Goal: Communication & Community: Share content

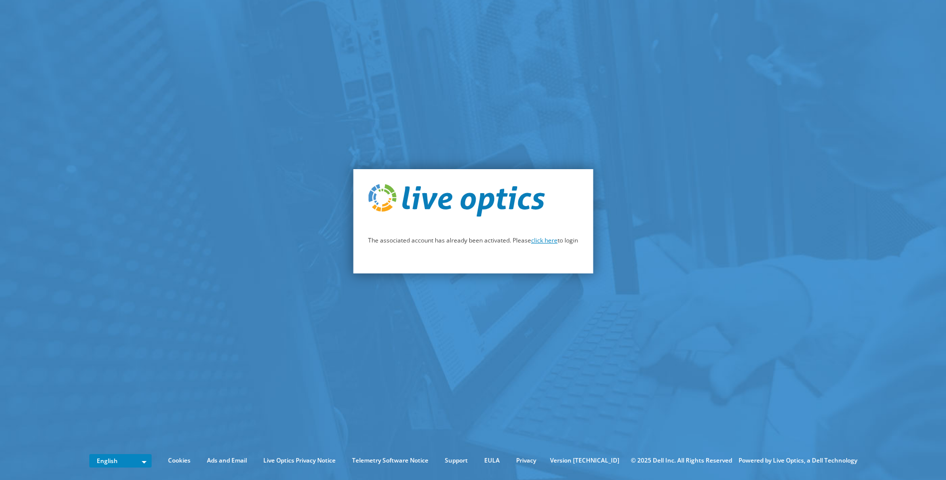
click at [545, 241] on link "click here" at bounding box center [544, 240] width 26 height 8
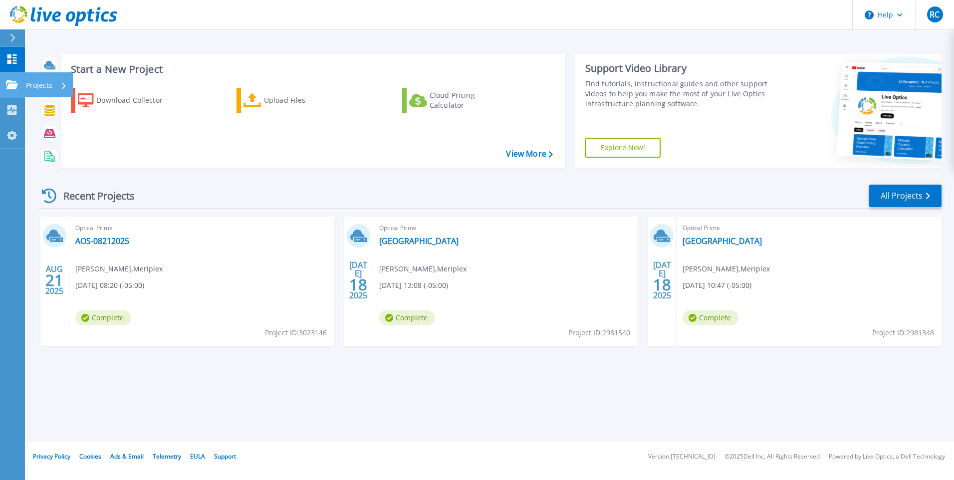
click at [14, 83] on icon at bounding box center [12, 84] width 12 height 8
click at [638, 391] on div "Start a New Project Download Collector Upload Files Cloud Pricing Calculator Vi…" at bounding box center [489, 221] width 929 height 442
click at [96, 238] on link "AOS-08212025" at bounding box center [102, 241] width 54 height 10
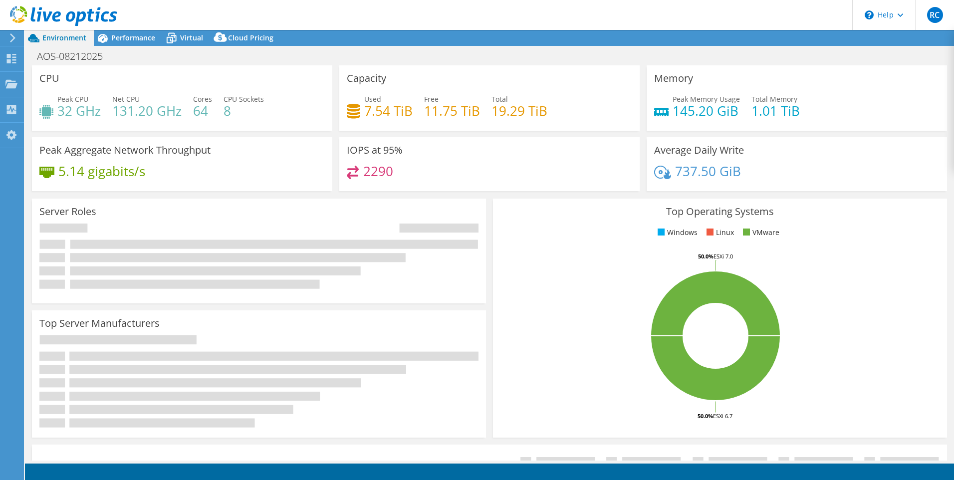
select select "USD"
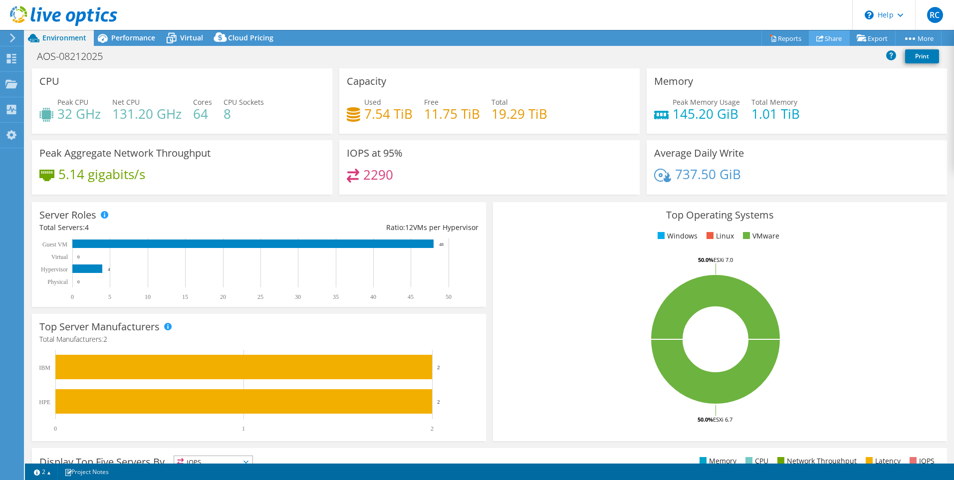
click at [822, 41] on link "Share" at bounding box center [829, 37] width 41 height 15
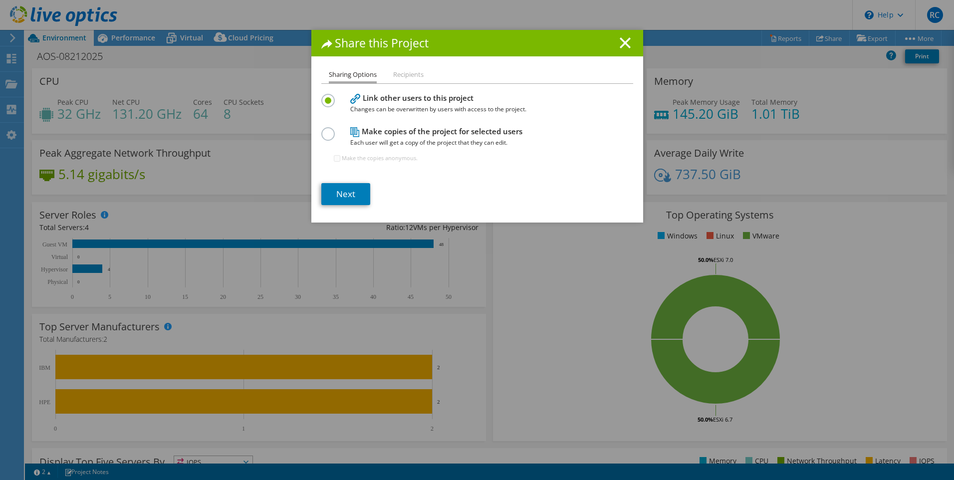
click at [409, 78] on li "Recipients" at bounding box center [408, 75] width 30 height 12
click at [346, 198] on link "Next" at bounding box center [345, 194] width 49 height 22
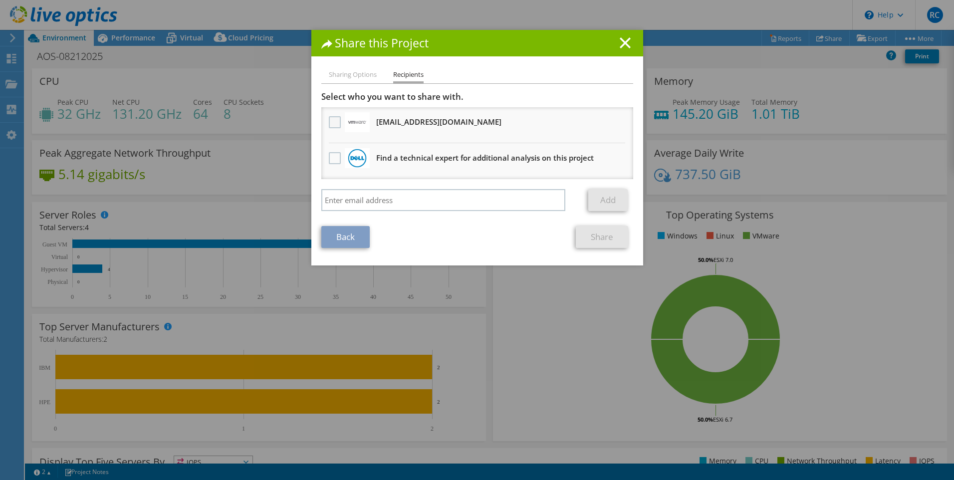
click at [329, 120] on label at bounding box center [336, 122] width 14 height 12
click at [0, 0] on input "checkbox" at bounding box center [0, 0] width 0 height 0
click at [601, 236] on link "Share" at bounding box center [602, 237] width 52 height 22
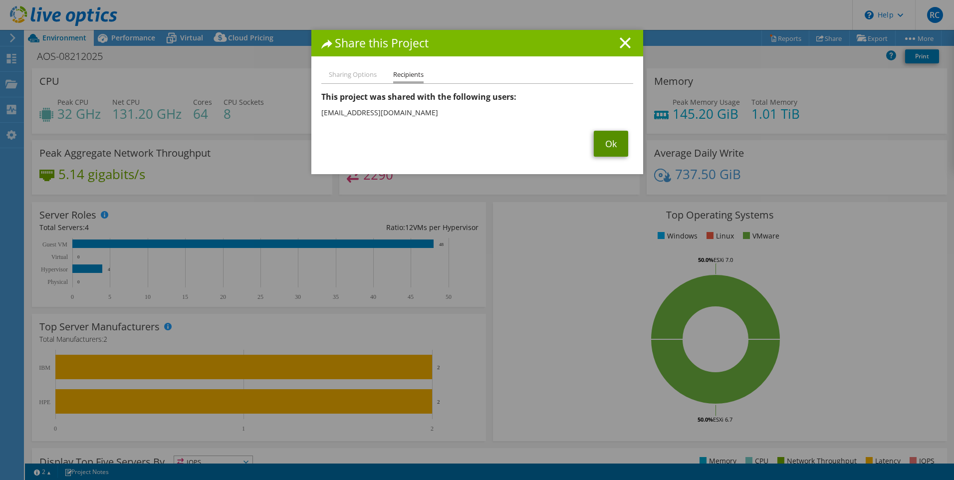
click at [610, 143] on link "Ok" at bounding box center [611, 144] width 34 height 26
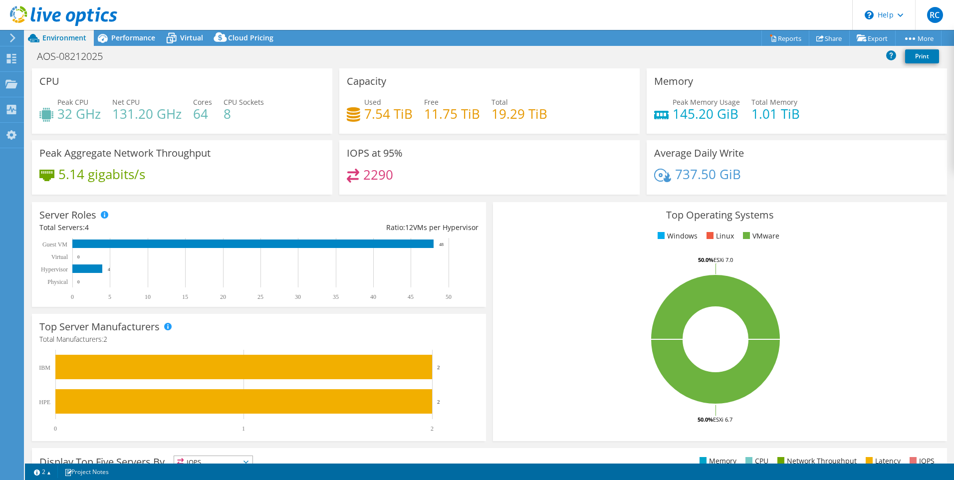
click at [14, 38] on use at bounding box center [12, 37] width 5 height 9
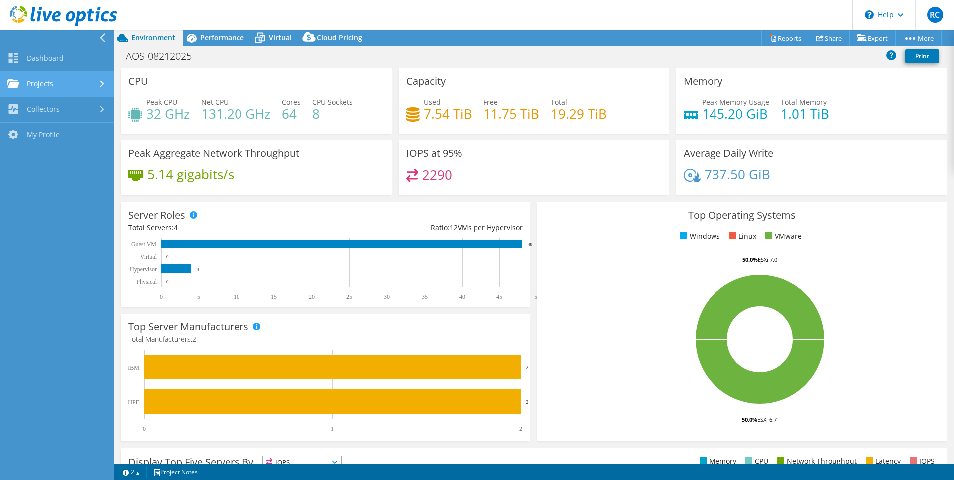
click at [50, 84] on link "Projects" at bounding box center [57, 84] width 114 height 25
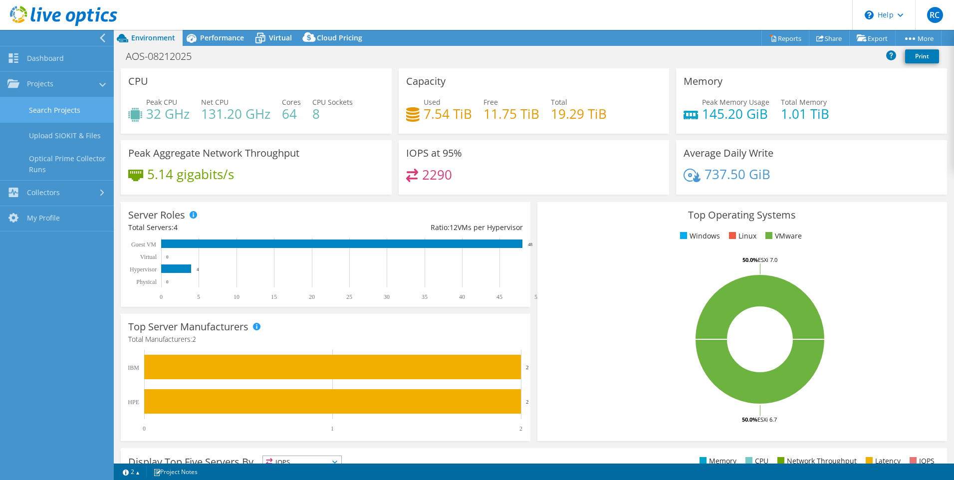
click at [49, 110] on link "Search Projects" at bounding box center [57, 109] width 114 height 25
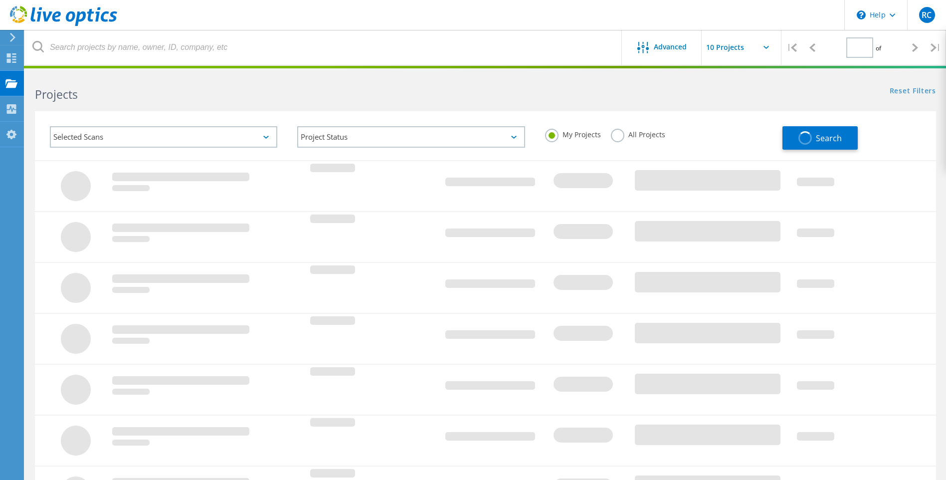
type input "1"
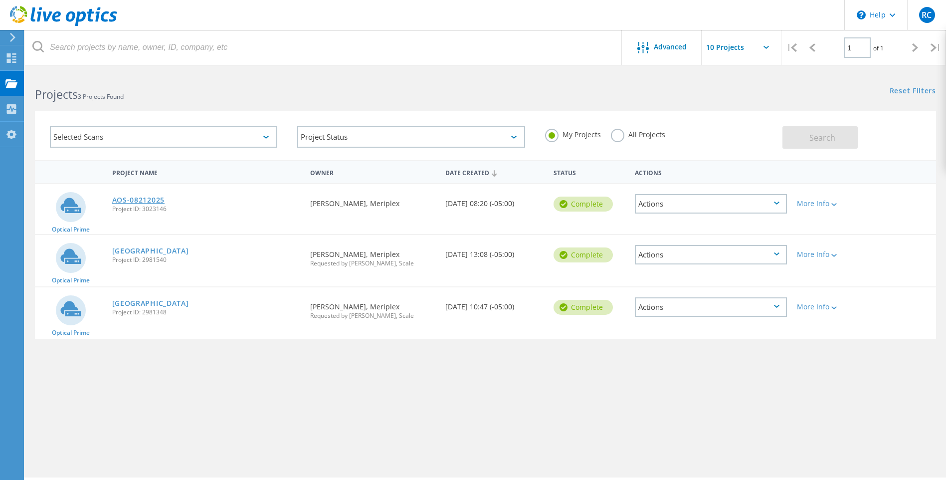
click at [130, 199] on link "AOS-08212025" at bounding box center [138, 200] width 52 height 7
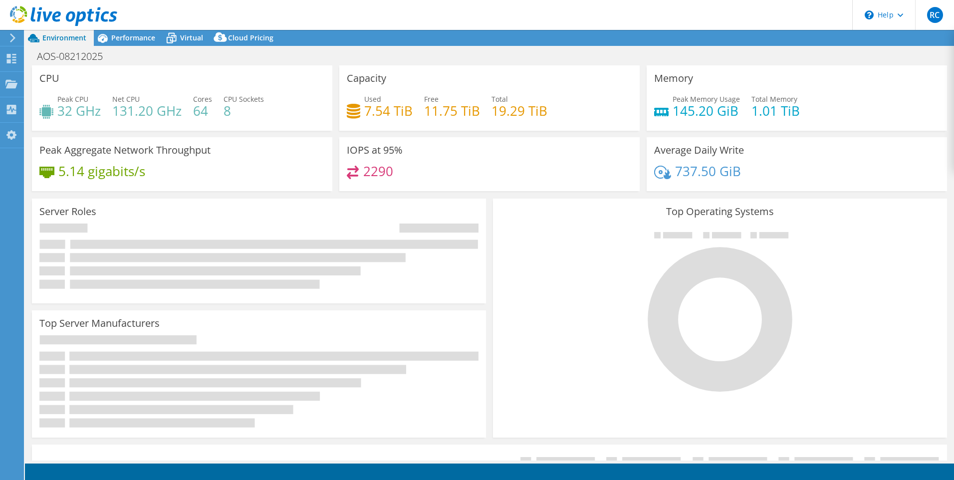
select select "USD"
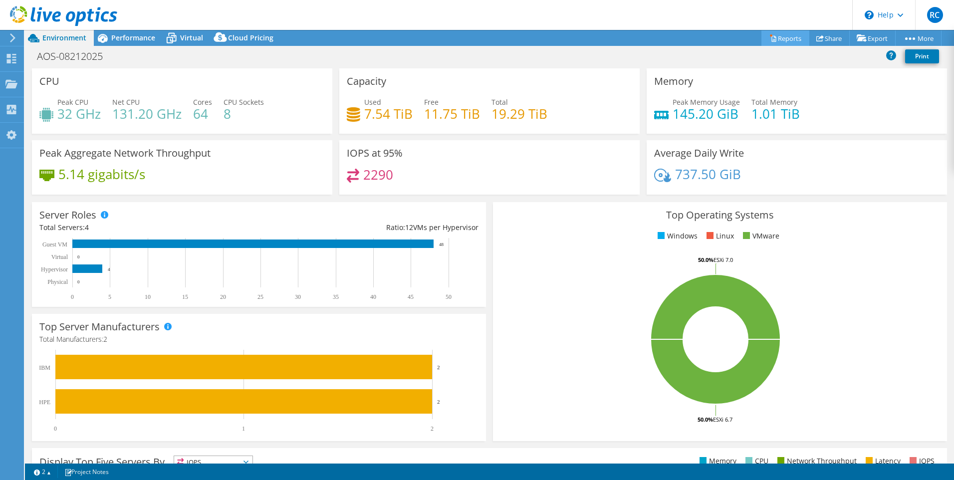
click at [784, 42] on link "Reports" at bounding box center [785, 37] width 48 height 15
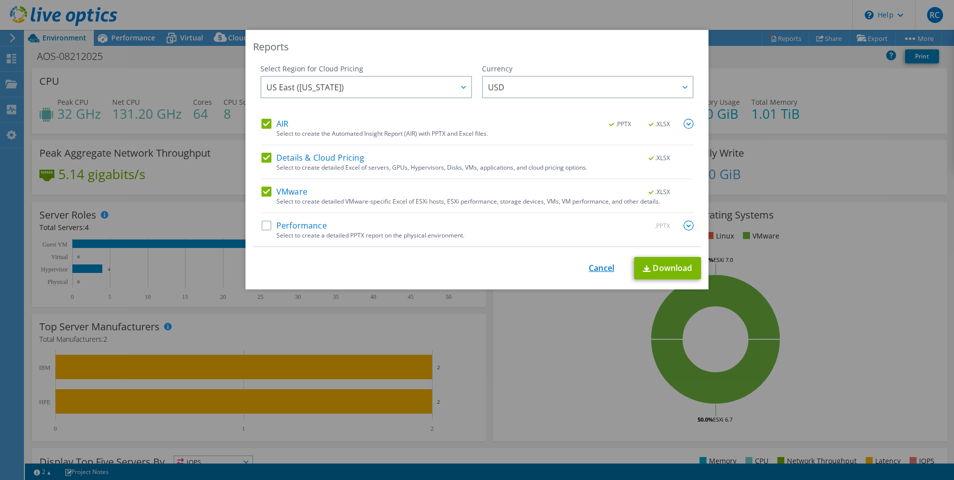
click at [593, 268] on link "Cancel" at bounding box center [601, 267] width 25 height 9
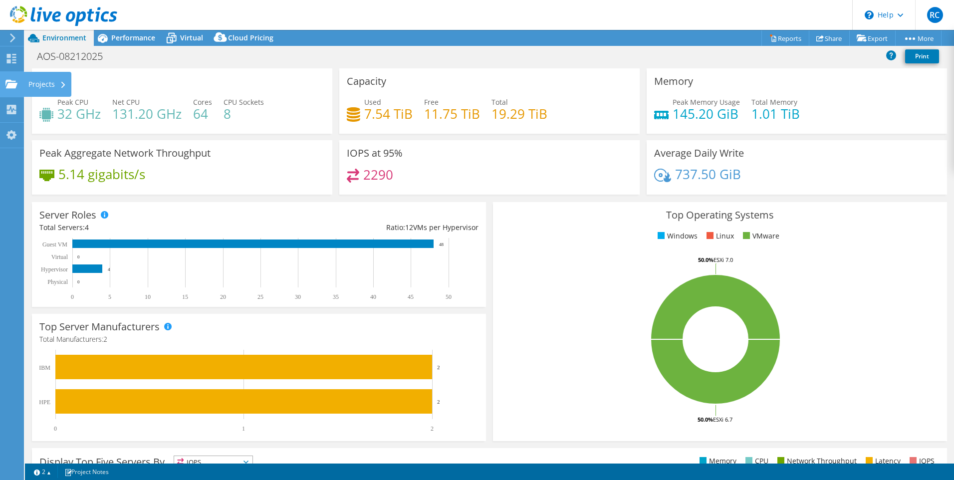
click at [35, 84] on div "Projects" at bounding box center [47, 84] width 48 height 25
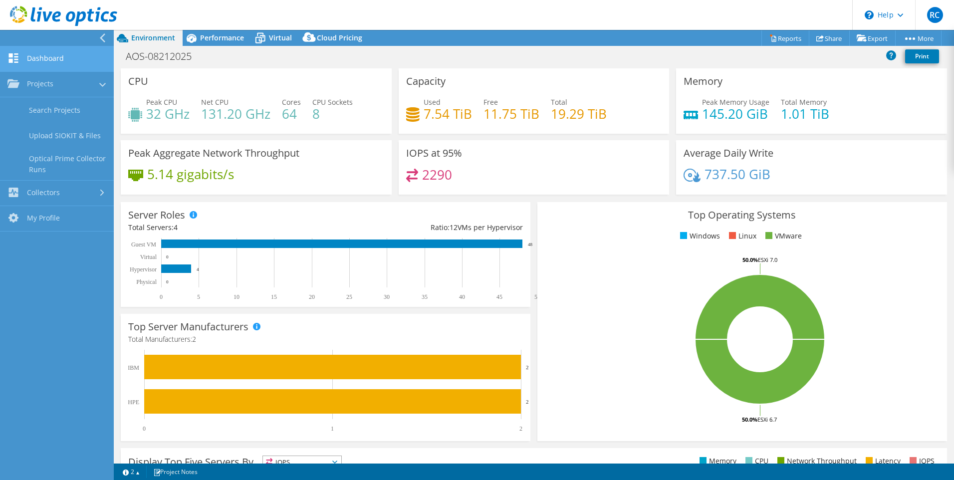
click at [42, 63] on link "Dashboard" at bounding box center [57, 58] width 114 height 25
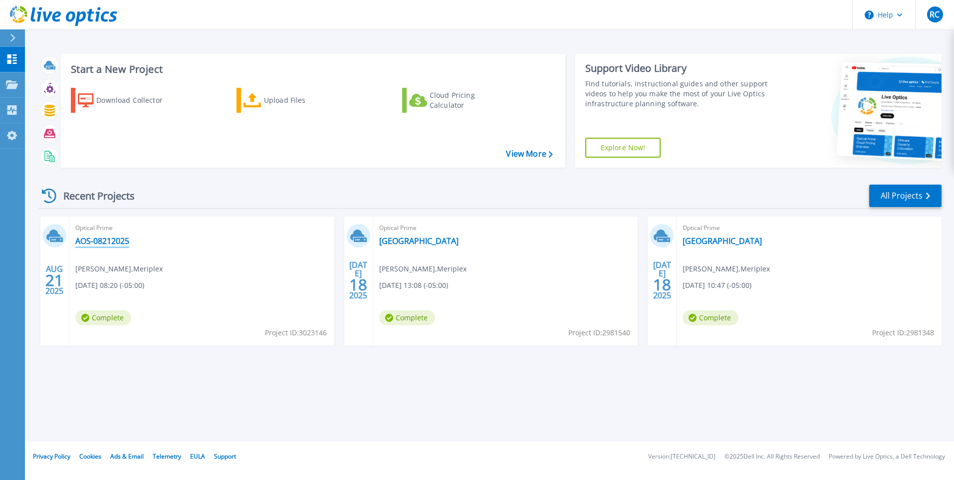
click at [105, 244] on link "AOS-08212025" at bounding box center [102, 241] width 54 height 10
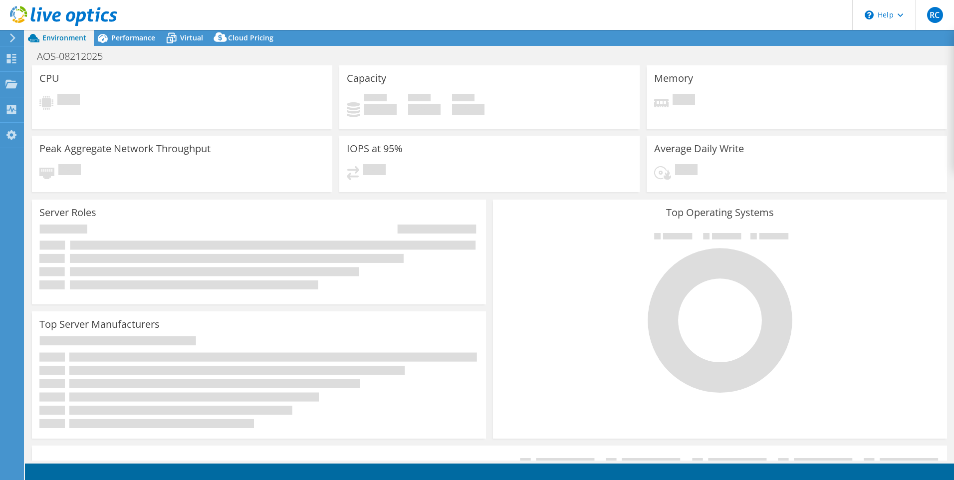
select select "USD"
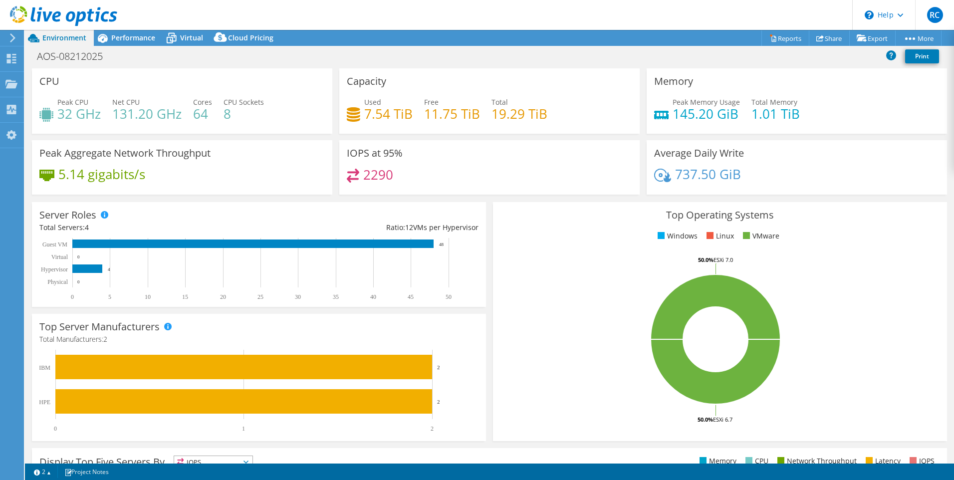
click at [14, 36] on icon at bounding box center [12, 37] width 7 height 9
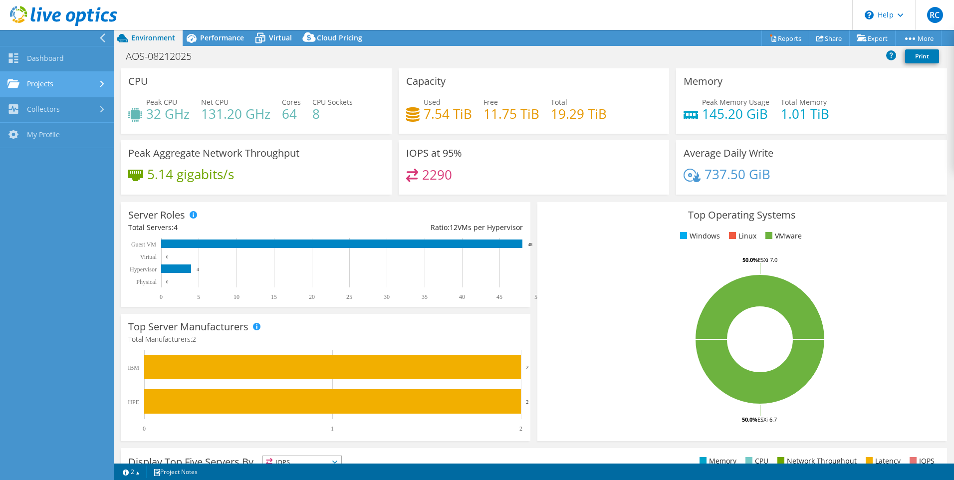
click at [37, 80] on link "Projects" at bounding box center [57, 84] width 114 height 25
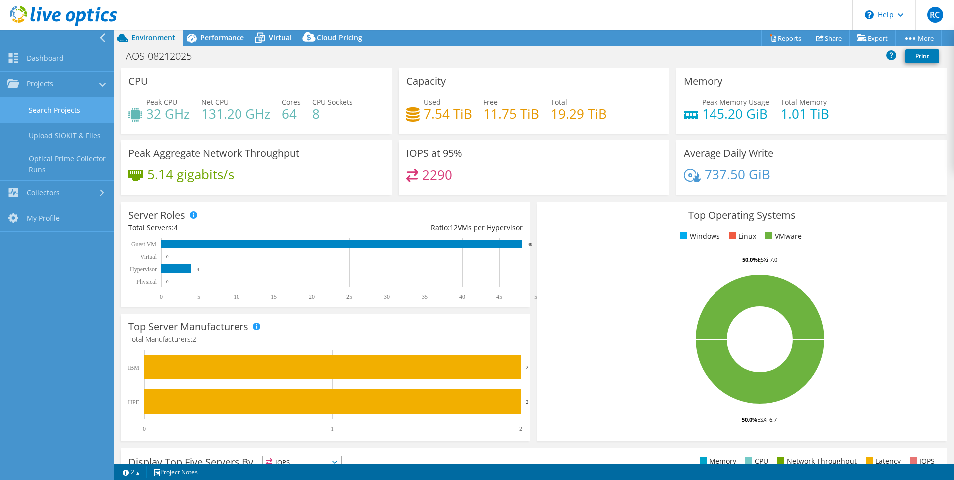
click at [42, 108] on link "Search Projects" at bounding box center [57, 109] width 114 height 25
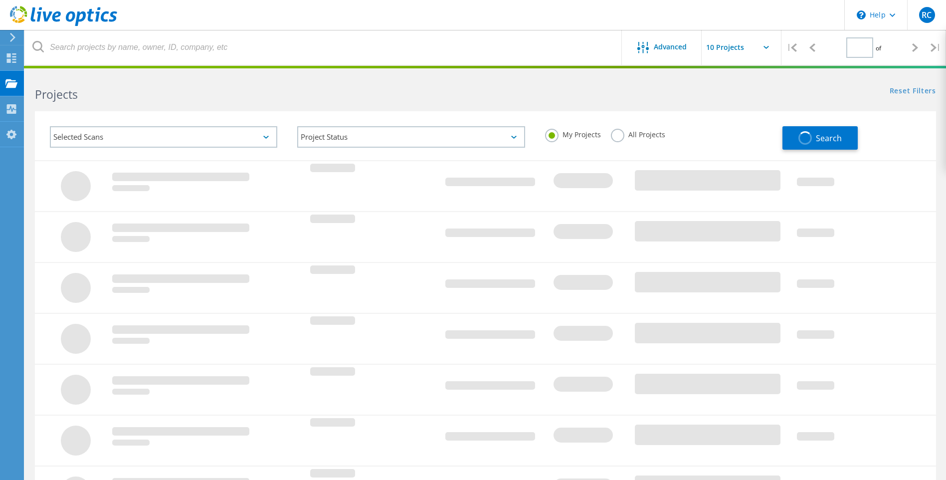
type input "1"
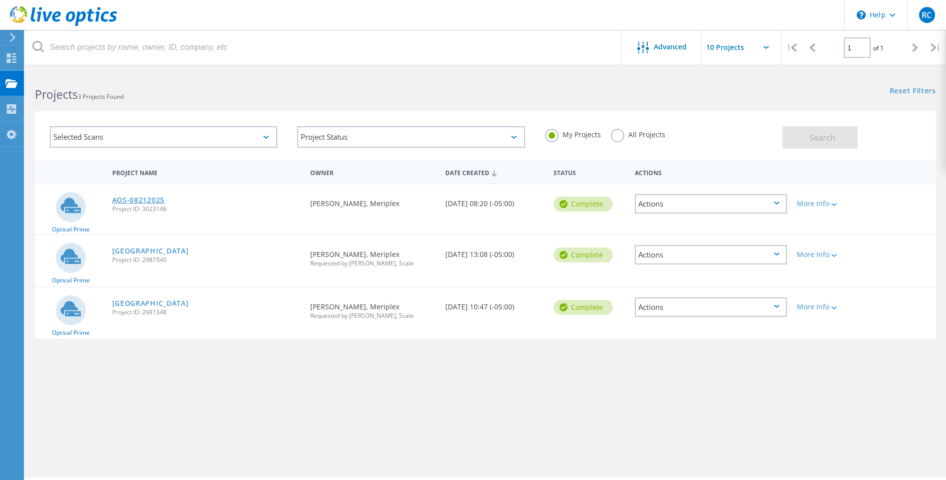
click at [152, 202] on link "AOS-08212025" at bounding box center [138, 200] width 52 height 7
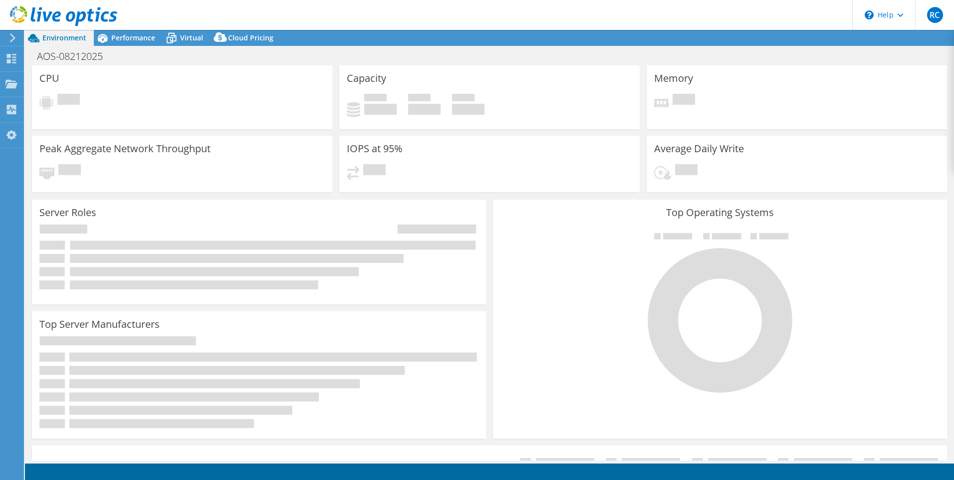
select select "USD"
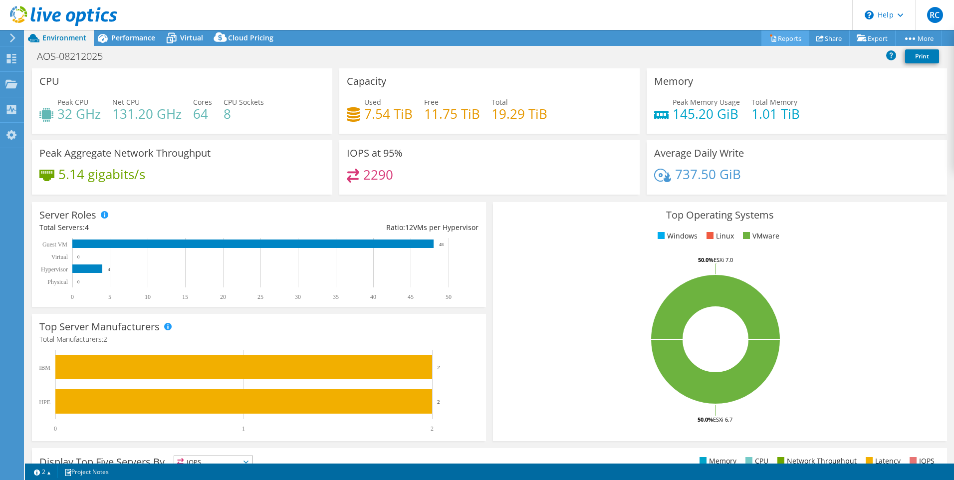
click at [784, 35] on link "Reports" at bounding box center [785, 37] width 48 height 15
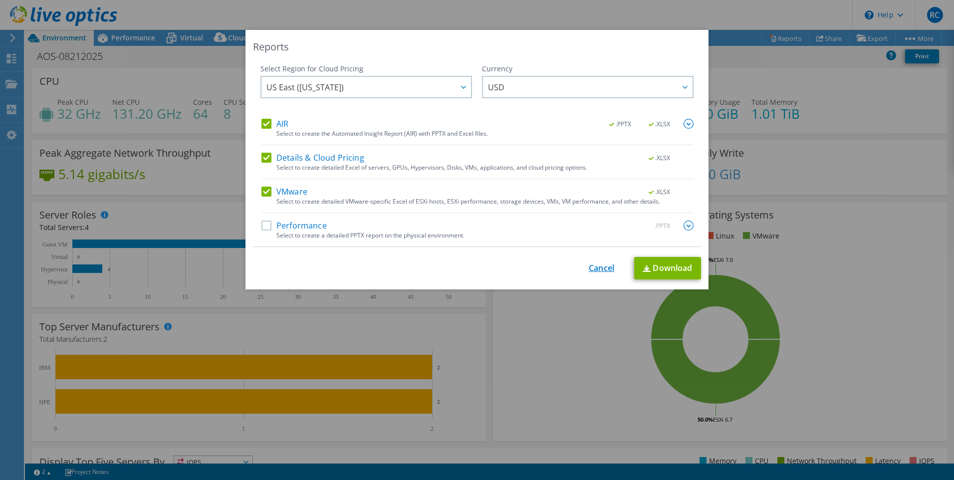
click at [594, 266] on link "Cancel" at bounding box center [601, 267] width 25 height 9
